Goal: Find specific page/section: Find specific page/section

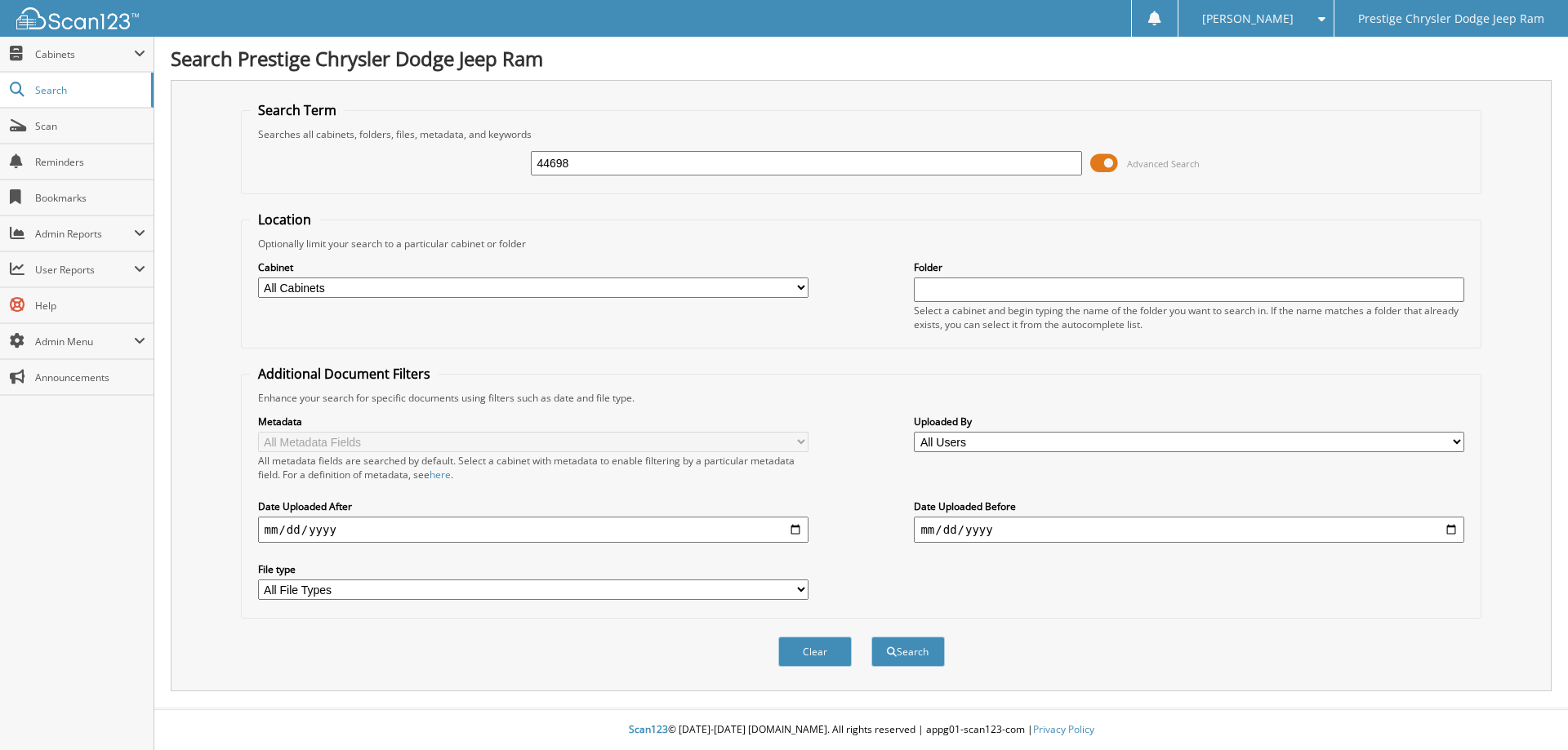
type input "44698"
click at [871, 637] on button "Search" at bounding box center [908, 652] width 74 height 30
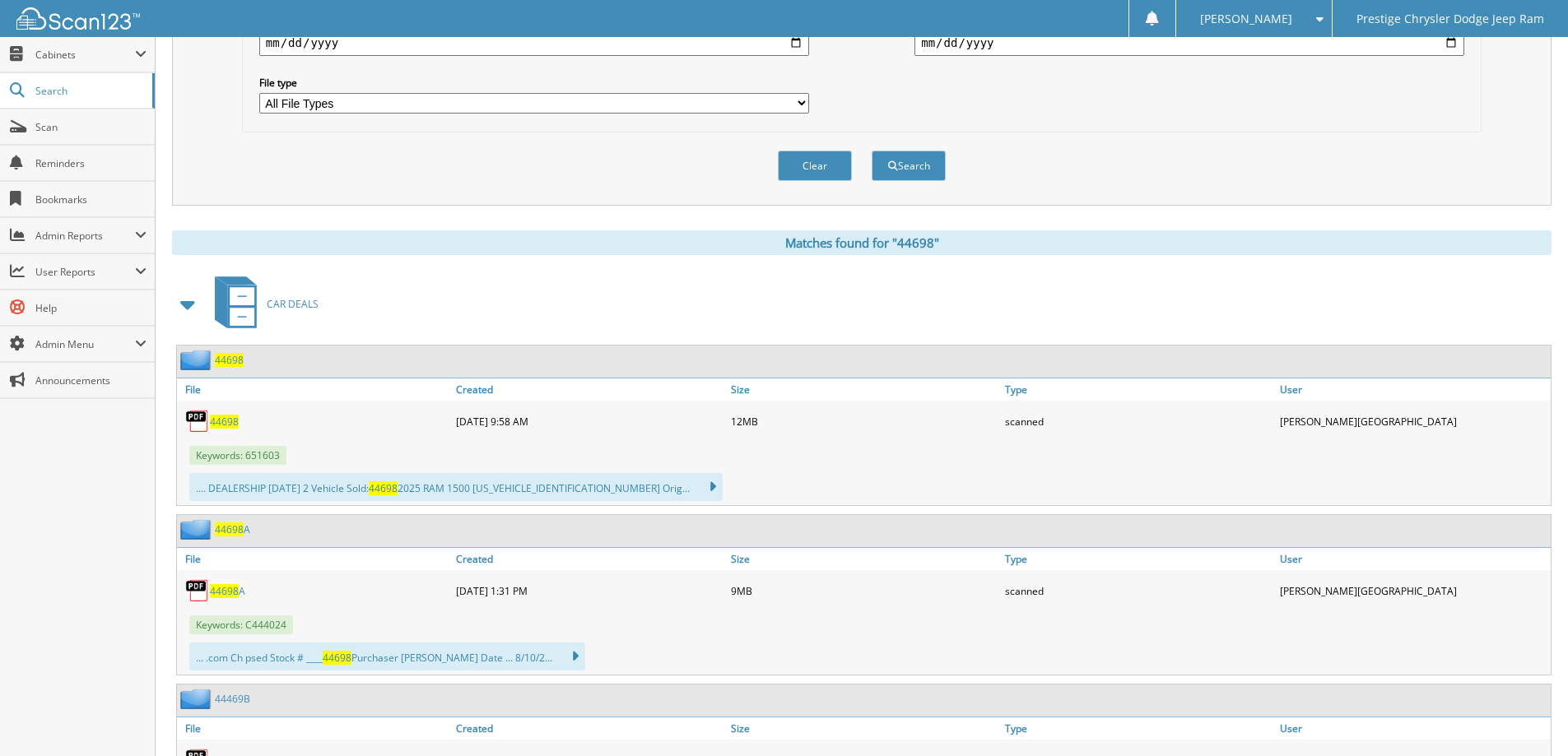
scroll to position [492, 0]
click at [228, 418] on span "44698" at bounding box center [224, 421] width 28 height 14
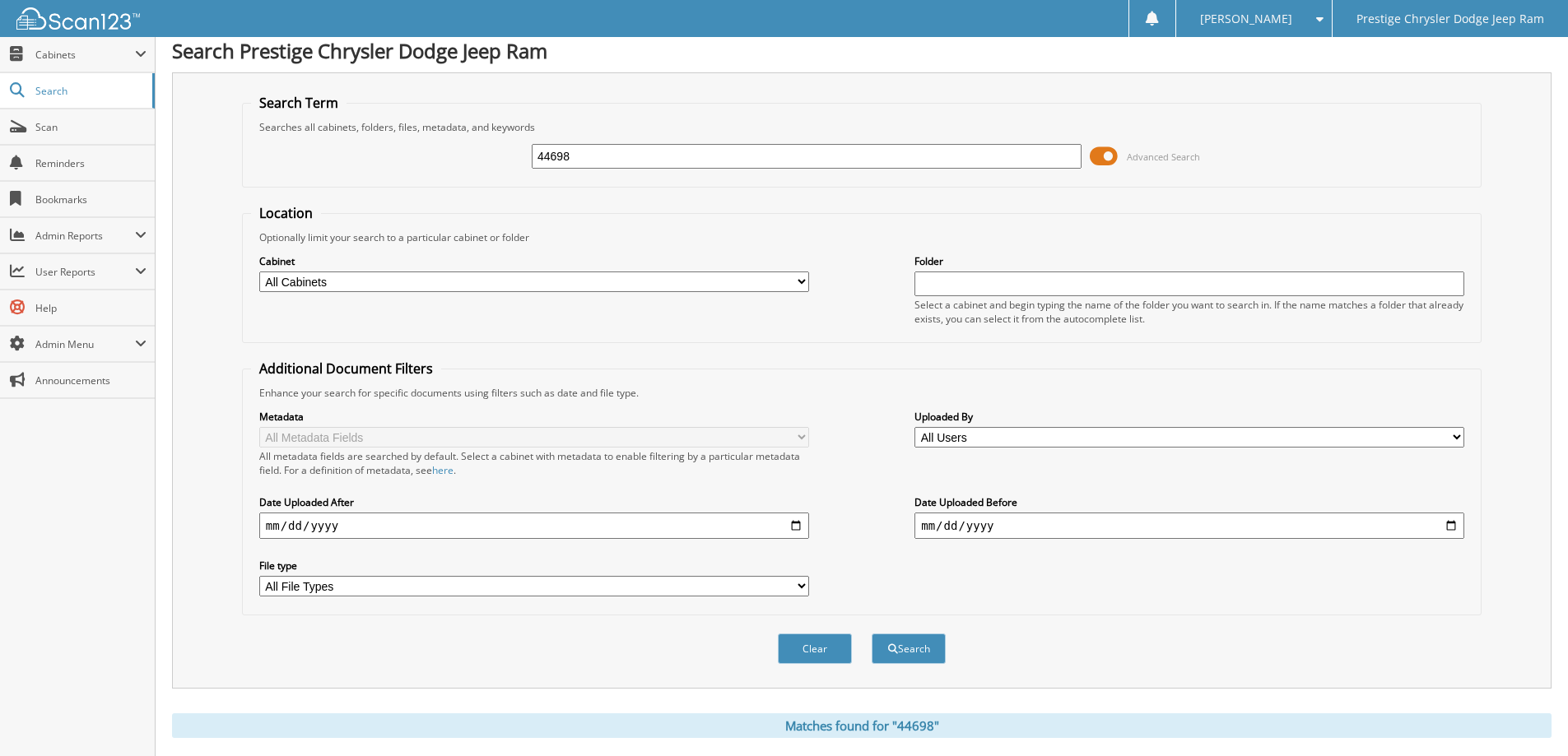
scroll to position [0, 0]
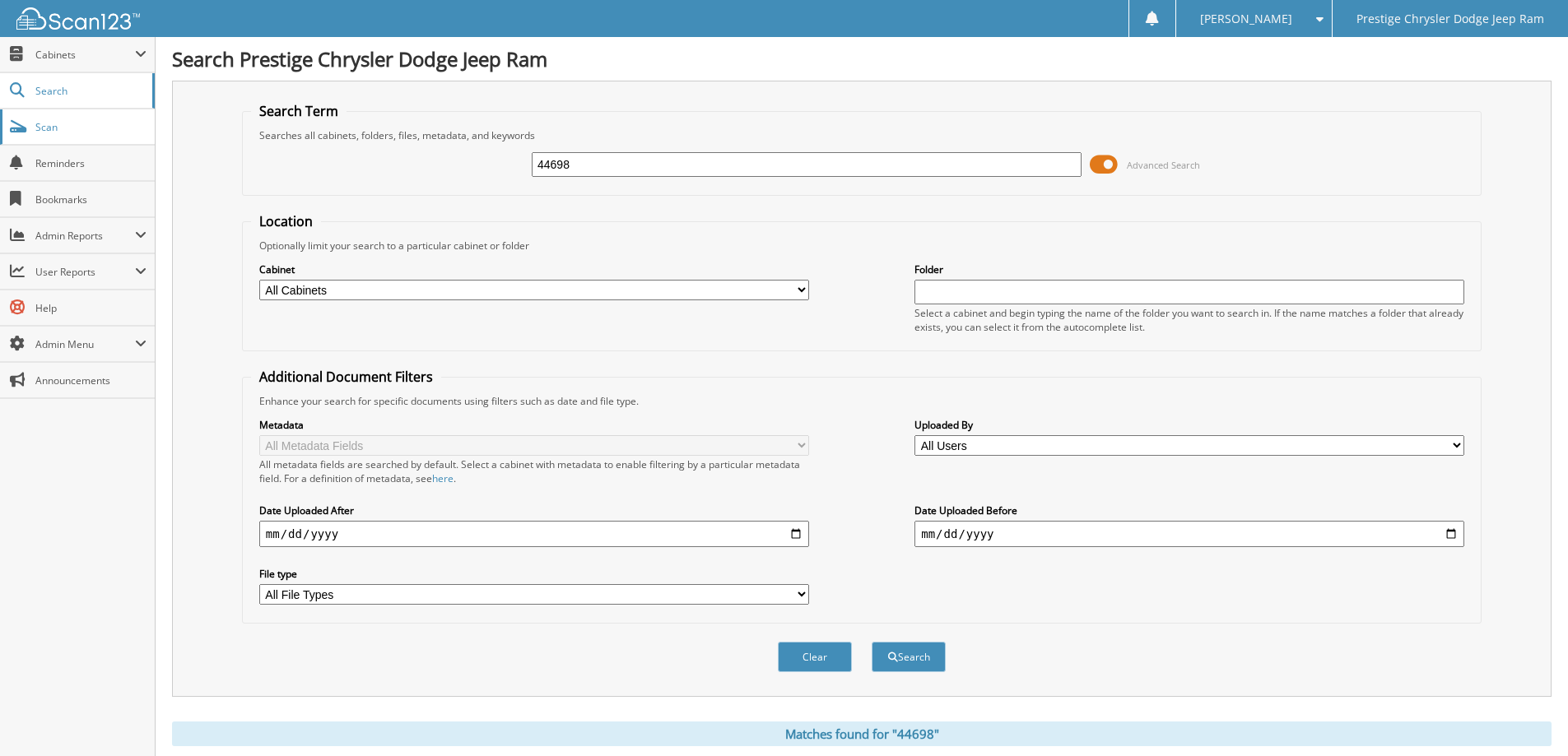
click at [76, 139] on link "Scan" at bounding box center [77, 127] width 155 height 35
